Goal: Check status

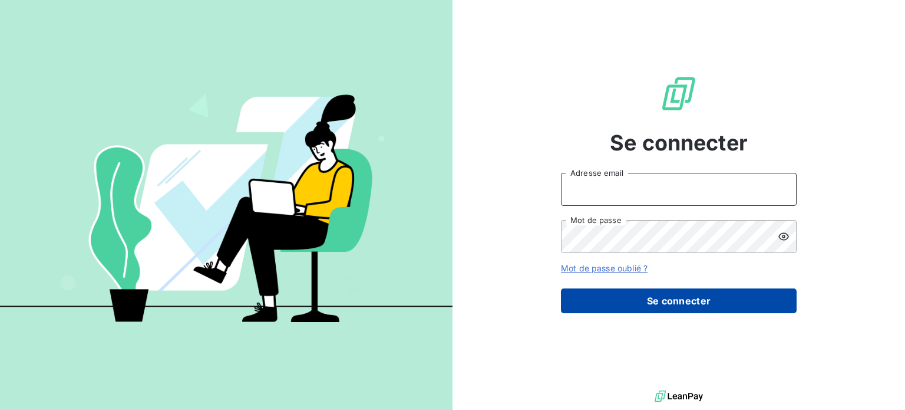
type input "[EMAIL_ADDRESS][DOMAIN_NAME]"
click at [687, 296] on button "Se connecter" at bounding box center [679, 300] width 236 height 25
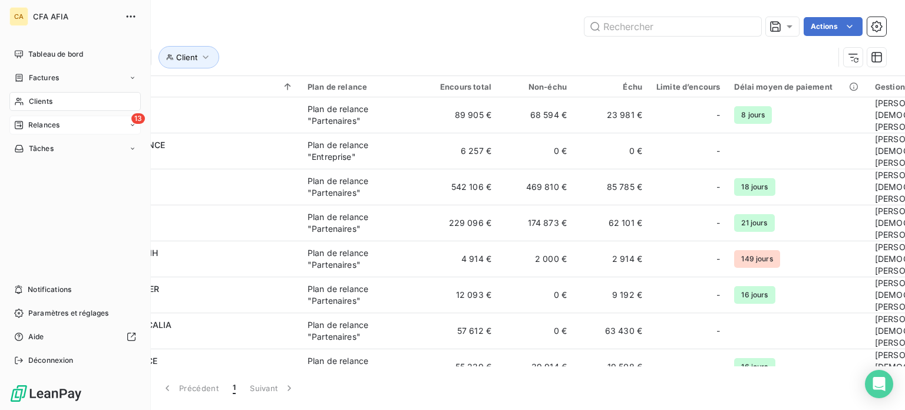
click at [134, 120] on span "13" at bounding box center [138, 118] width 14 height 11
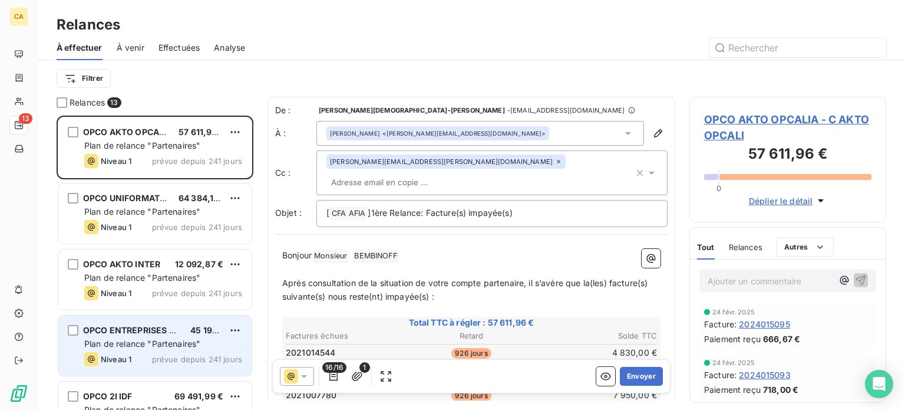
click at [171, 356] on span "prévue depuis 241 jours" at bounding box center [197, 358] width 90 height 9
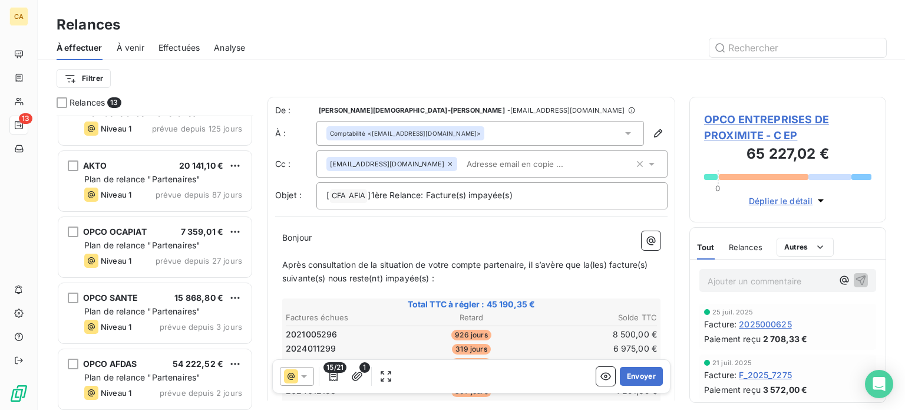
scroll to position [564, 0]
